Goal: Information Seeking & Learning: Learn about a topic

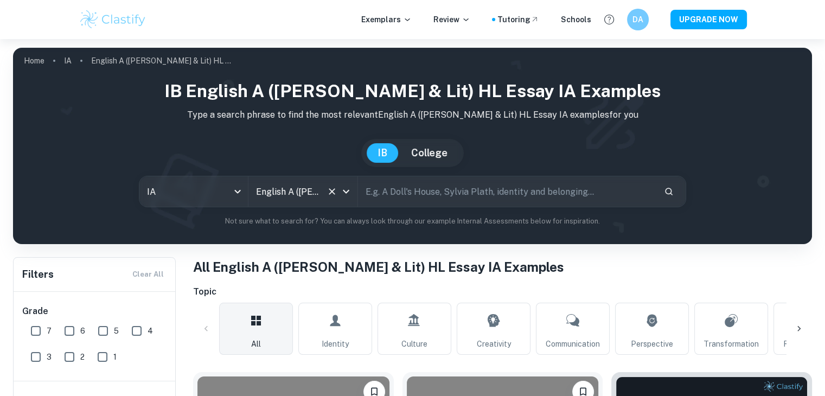
drag, startPoint x: 331, startPoint y: 190, endPoint x: 343, endPoint y: 191, distance: 11.5
click at [343, 191] on div at bounding box center [338, 191] width 28 height 15
click at [343, 191] on icon "Open" at bounding box center [345, 191] width 13 height 13
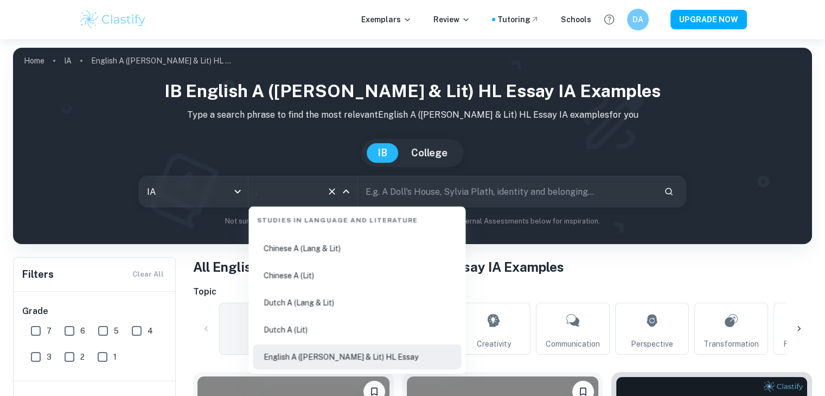
scroll to position [98, 0]
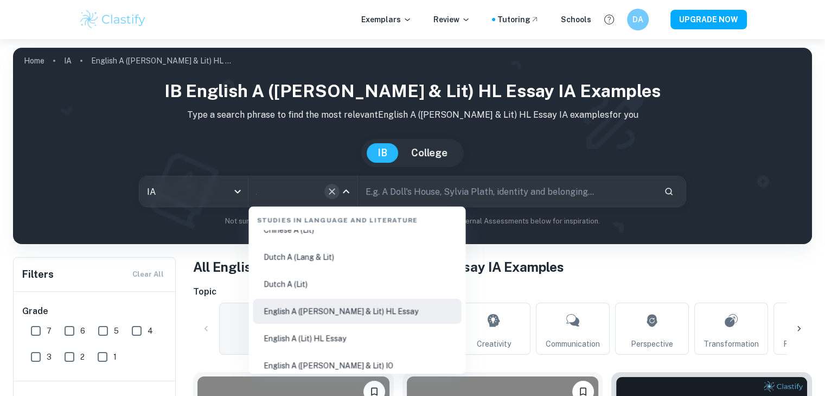
click at [330, 195] on icon "Clear" at bounding box center [331, 191] width 11 height 11
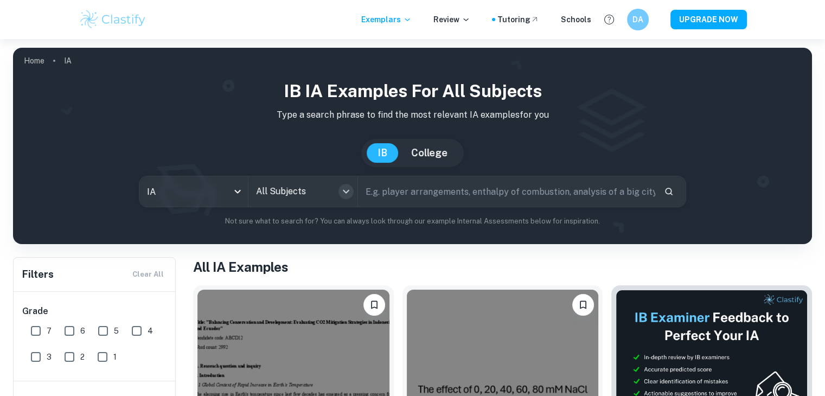
click at [343, 192] on icon "Open" at bounding box center [345, 191] width 13 height 13
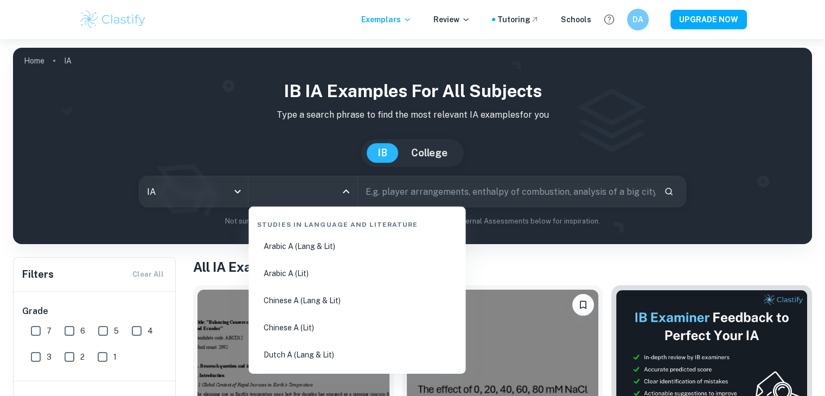
scroll to position [35, 0]
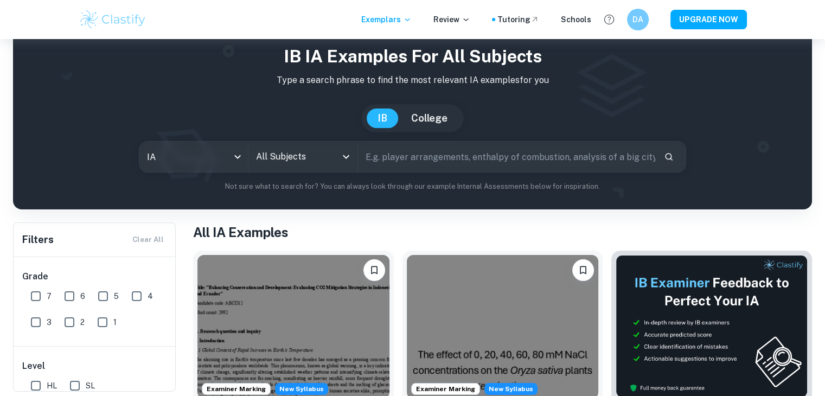
click at [425, 169] on input "text" at bounding box center [506, 157] width 297 height 30
type input "mathemathics"
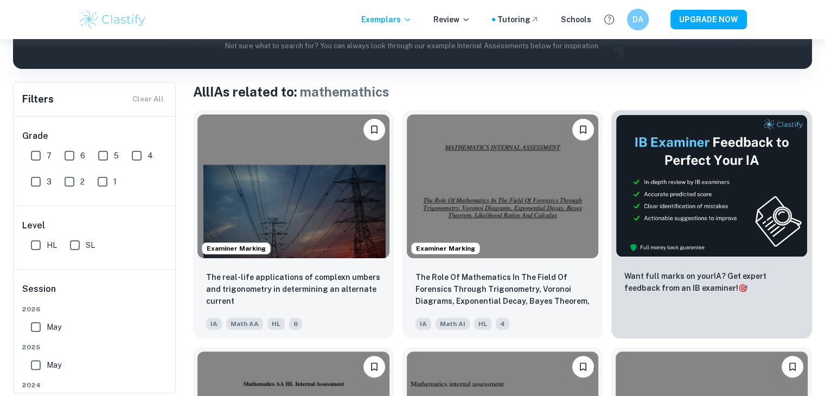
scroll to position [177, 0]
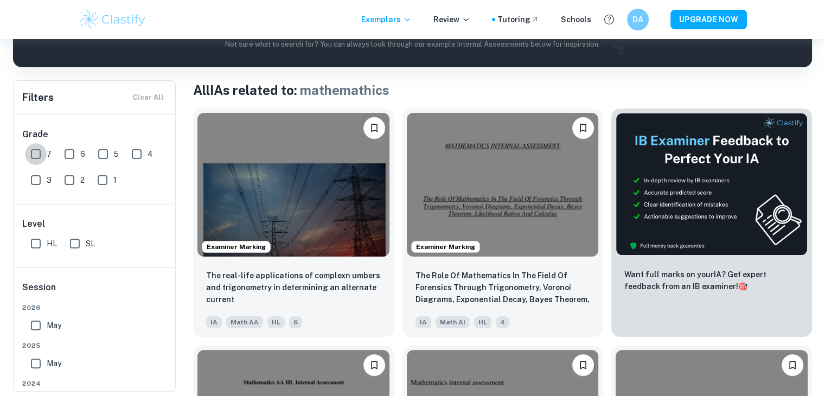
click at [43, 156] on input "7" at bounding box center [36, 154] width 22 height 22
checkbox input "true"
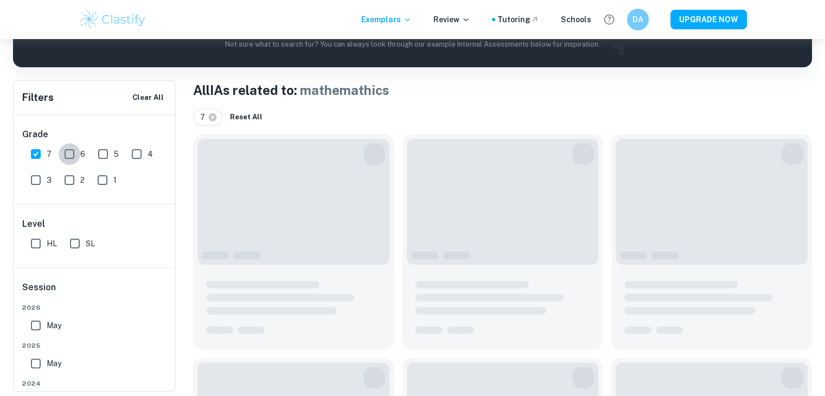
click at [69, 155] on input "6" at bounding box center [70, 154] width 22 height 22
checkbox input "true"
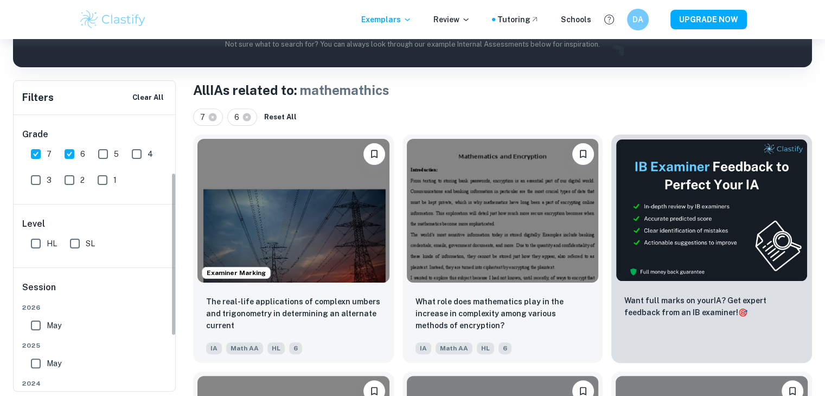
scroll to position [97, 0]
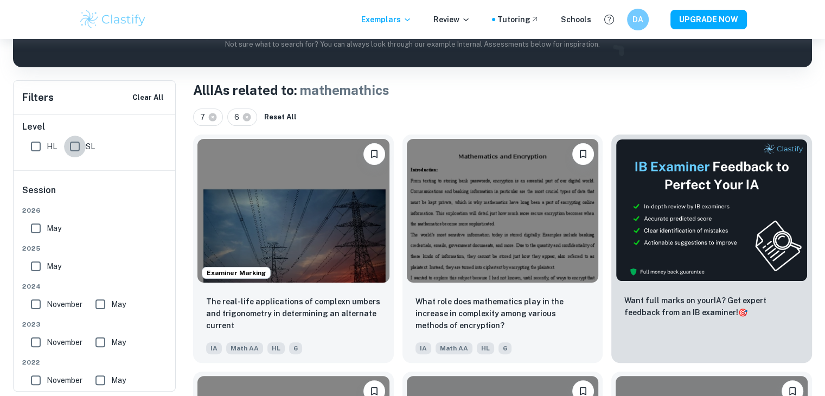
click at [77, 148] on input "SL" at bounding box center [75, 147] width 22 height 22
checkbox input "true"
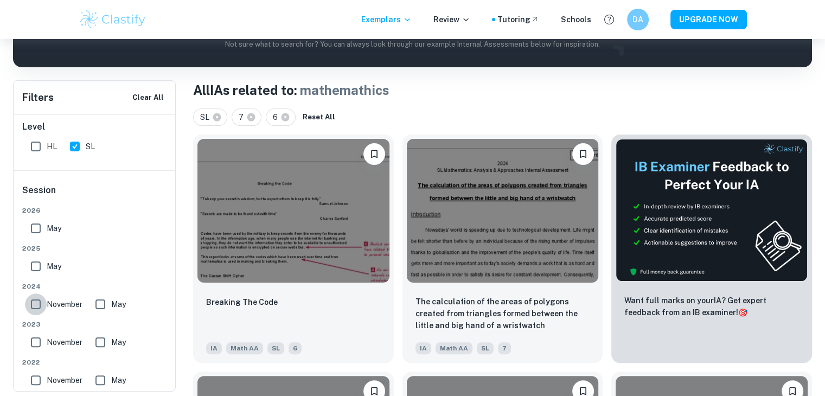
click at [34, 308] on input "November" at bounding box center [36, 304] width 22 height 22
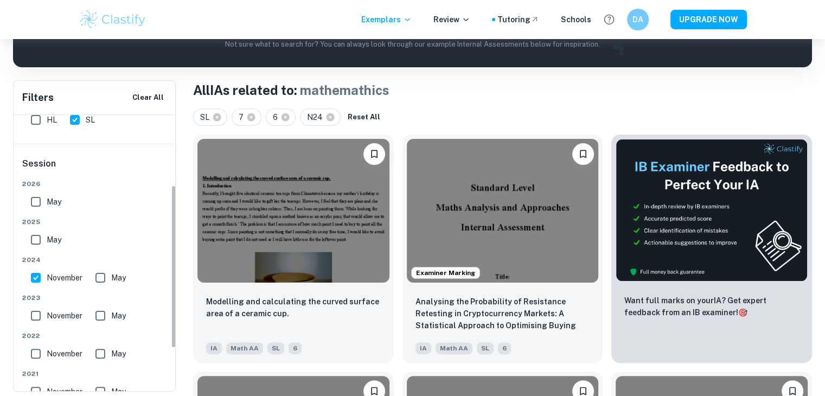
scroll to position [117, 0]
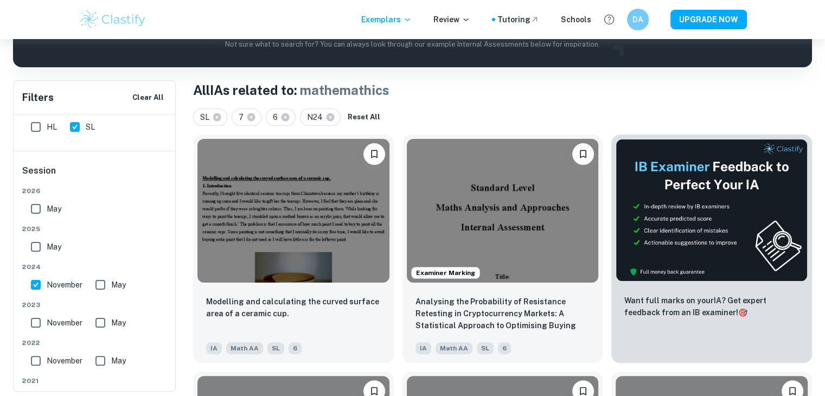
click at [39, 285] on input "November" at bounding box center [36, 285] width 22 height 22
checkbox input "false"
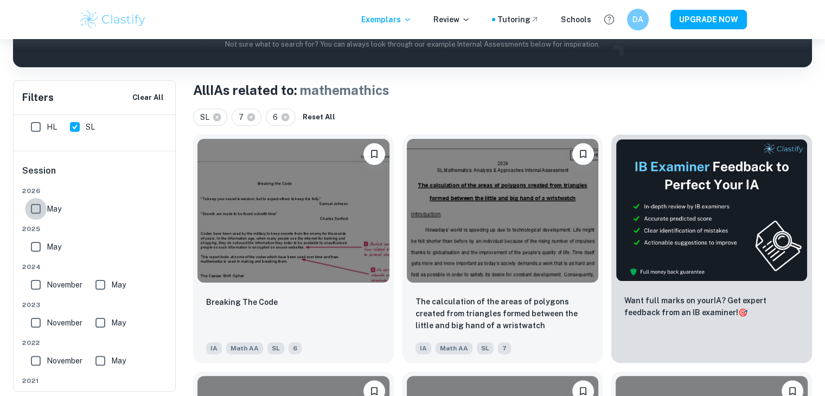
click at [36, 206] on input "May" at bounding box center [36, 209] width 22 height 22
checkbox input "true"
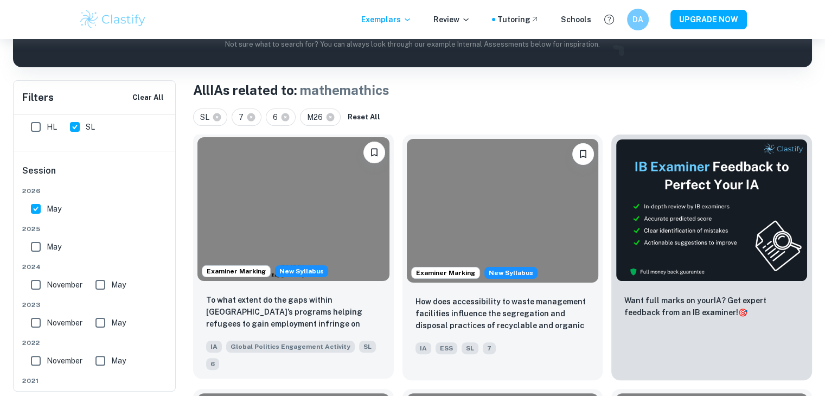
click at [317, 215] on img at bounding box center [293, 209] width 192 height 144
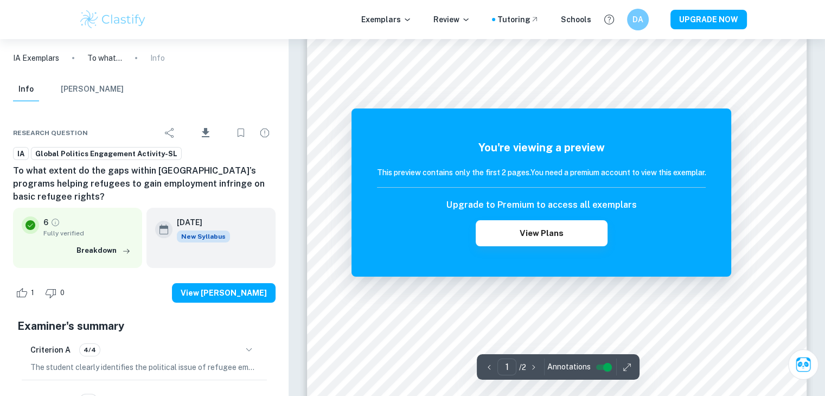
scroll to position [74, 0]
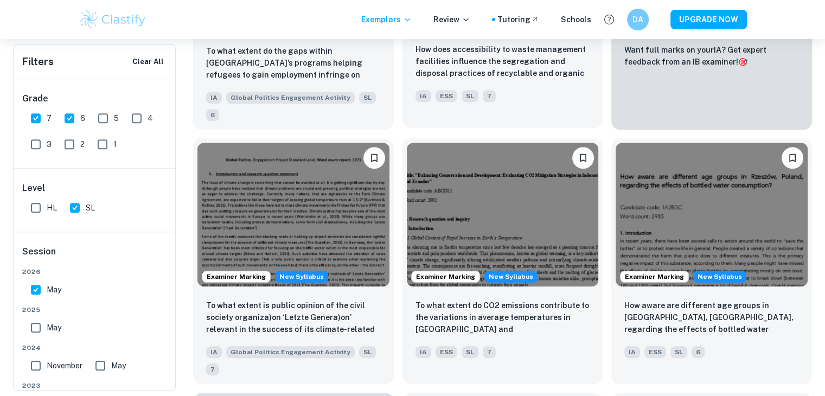
scroll to position [427, 0]
